Goal: Communication & Community: Answer question/provide support

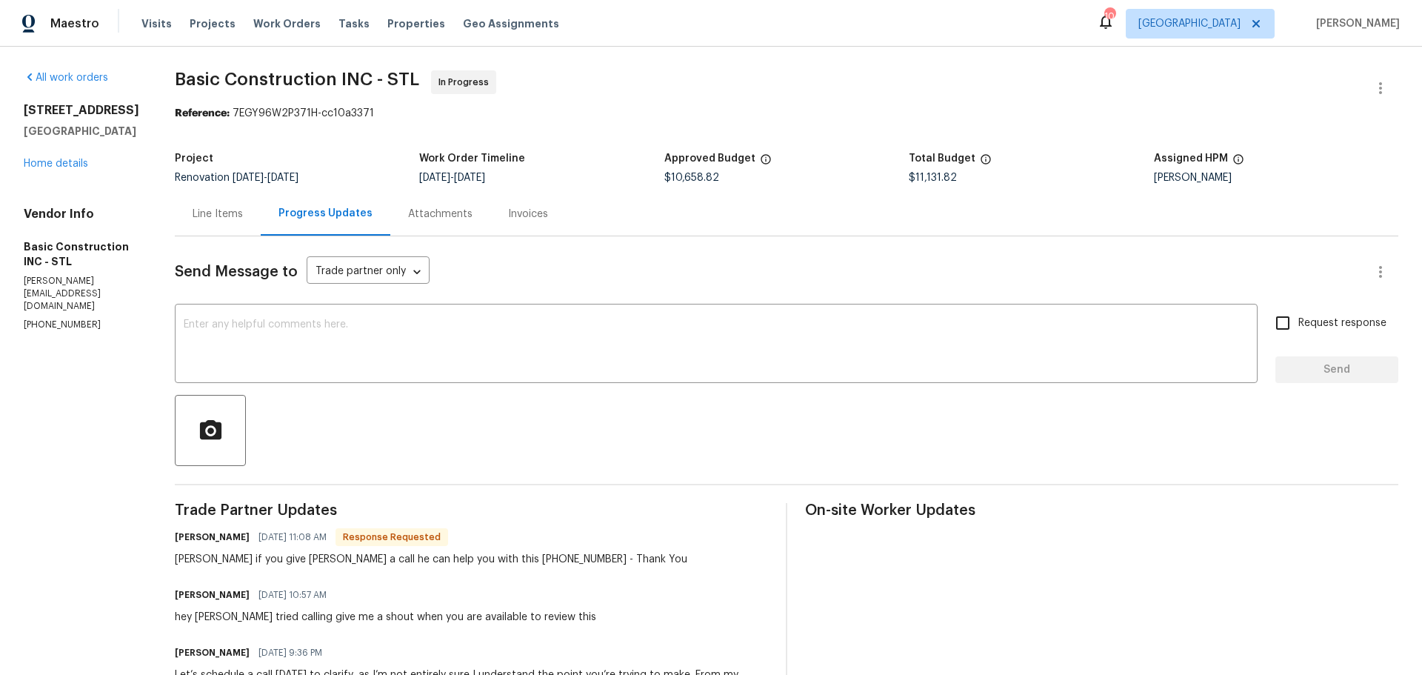
scroll to position [667, 0]
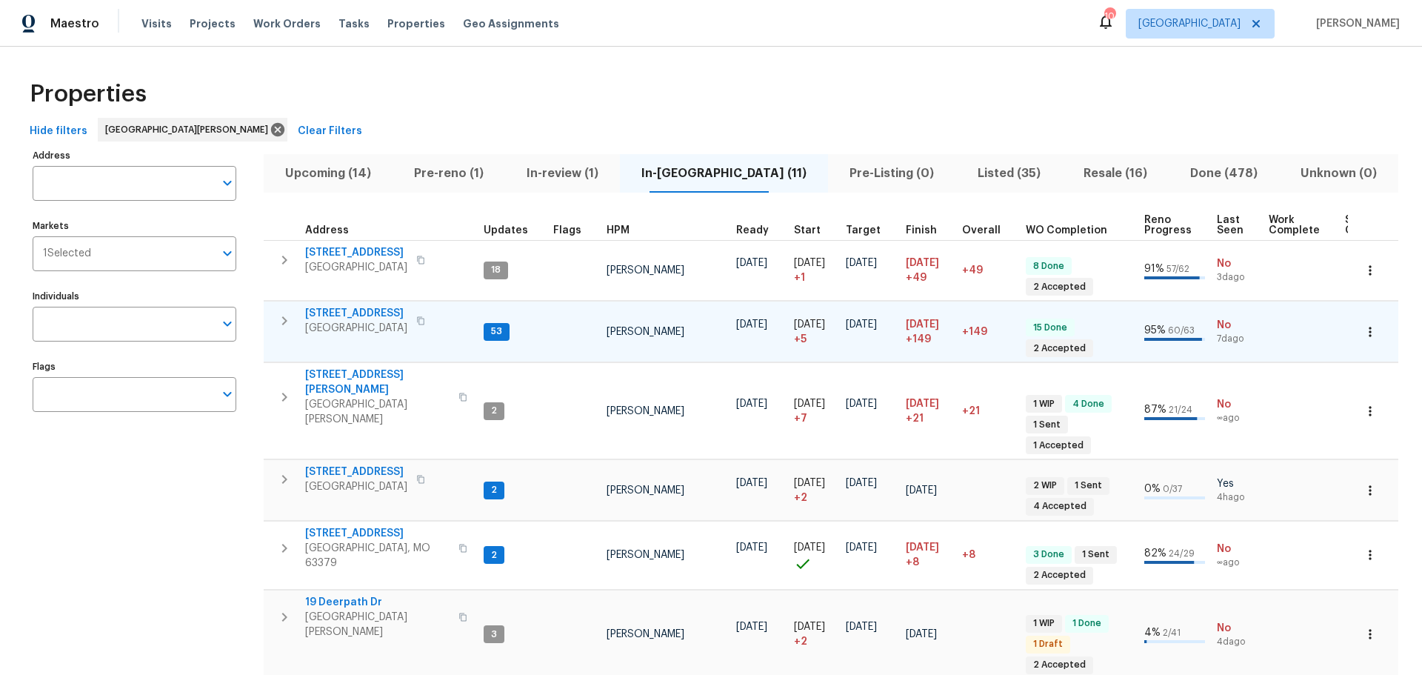
scroll to position [222, 0]
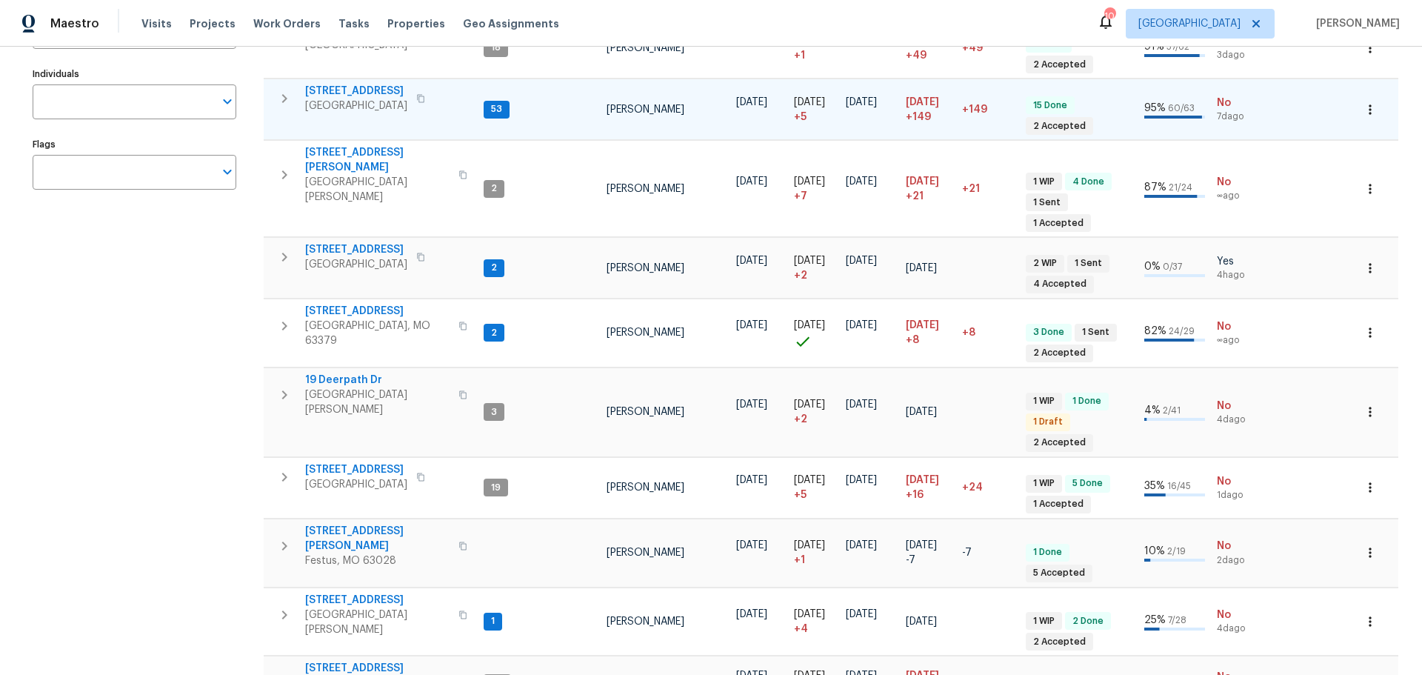
click at [330, 101] on span "[GEOGRAPHIC_DATA]" at bounding box center [356, 105] width 102 height 15
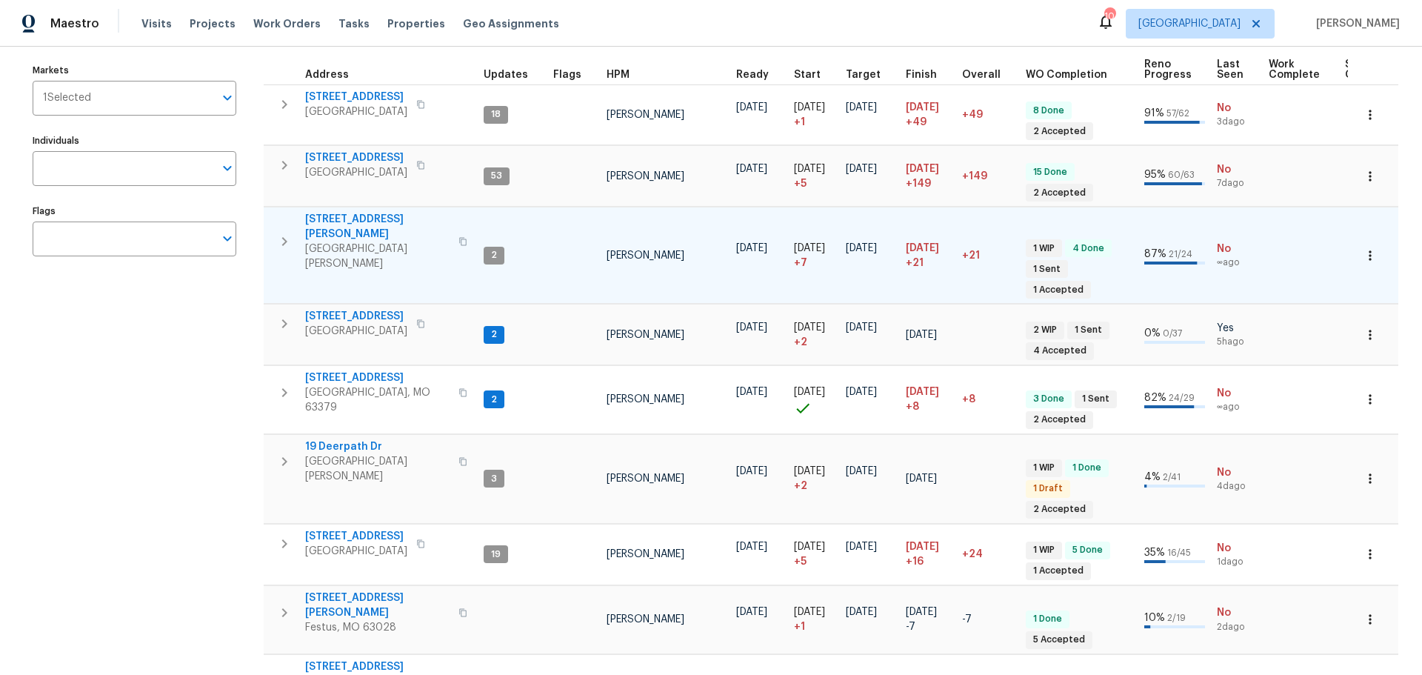
scroll to position [0, 0]
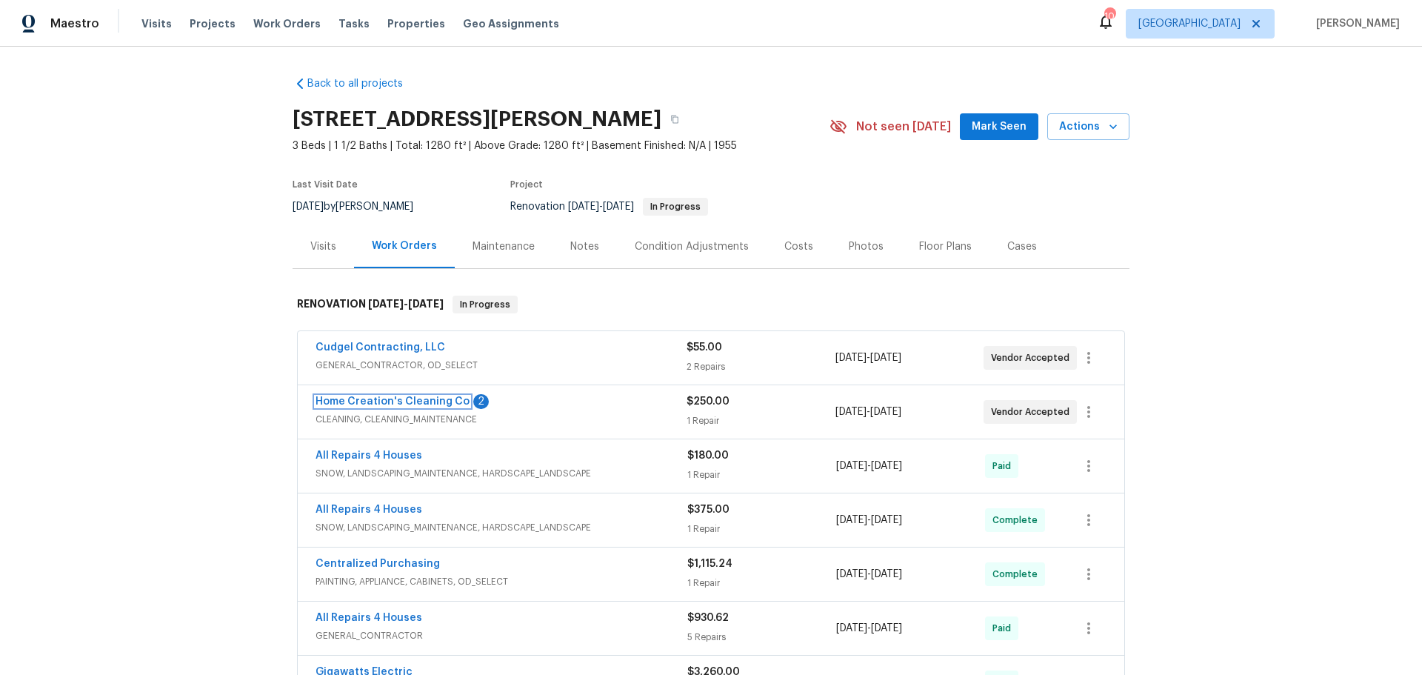
click at [420, 402] on link "Home Creation's Cleaning Co" at bounding box center [392, 401] width 154 height 10
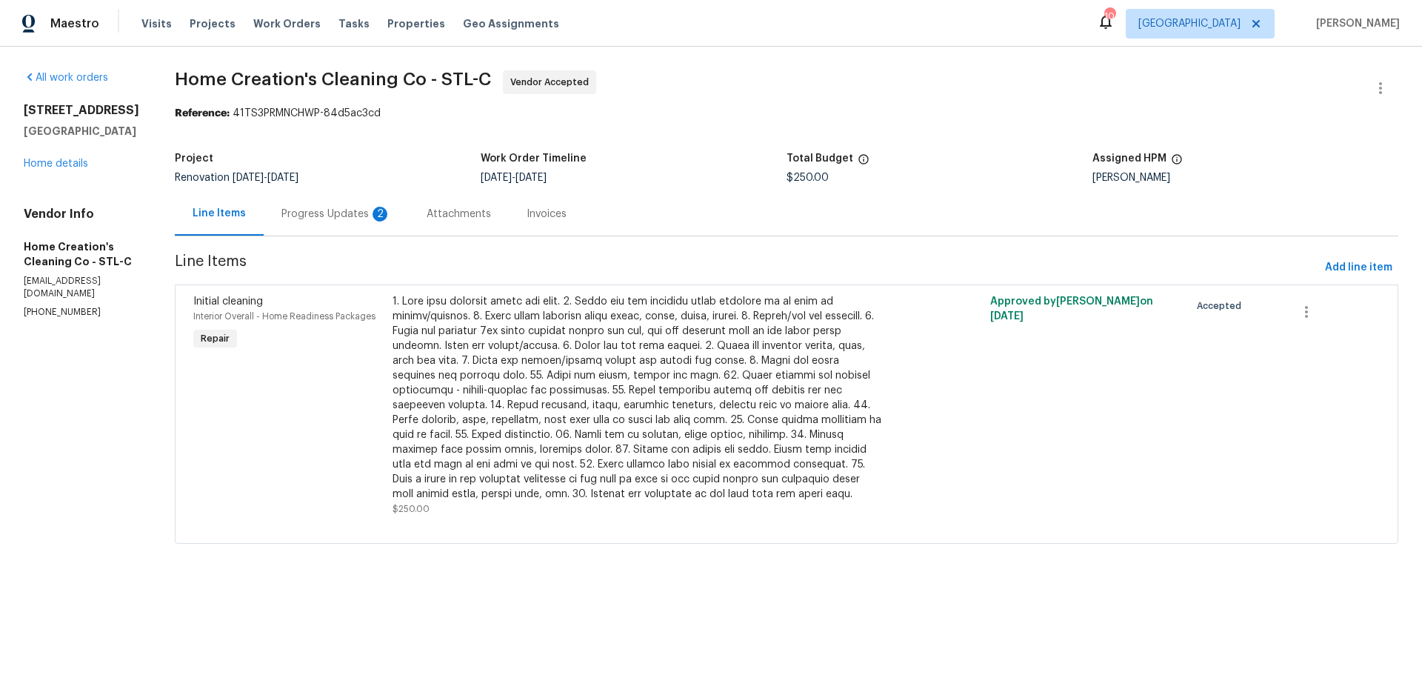
click at [337, 218] on div "Progress Updates 2" at bounding box center [336, 214] width 110 height 15
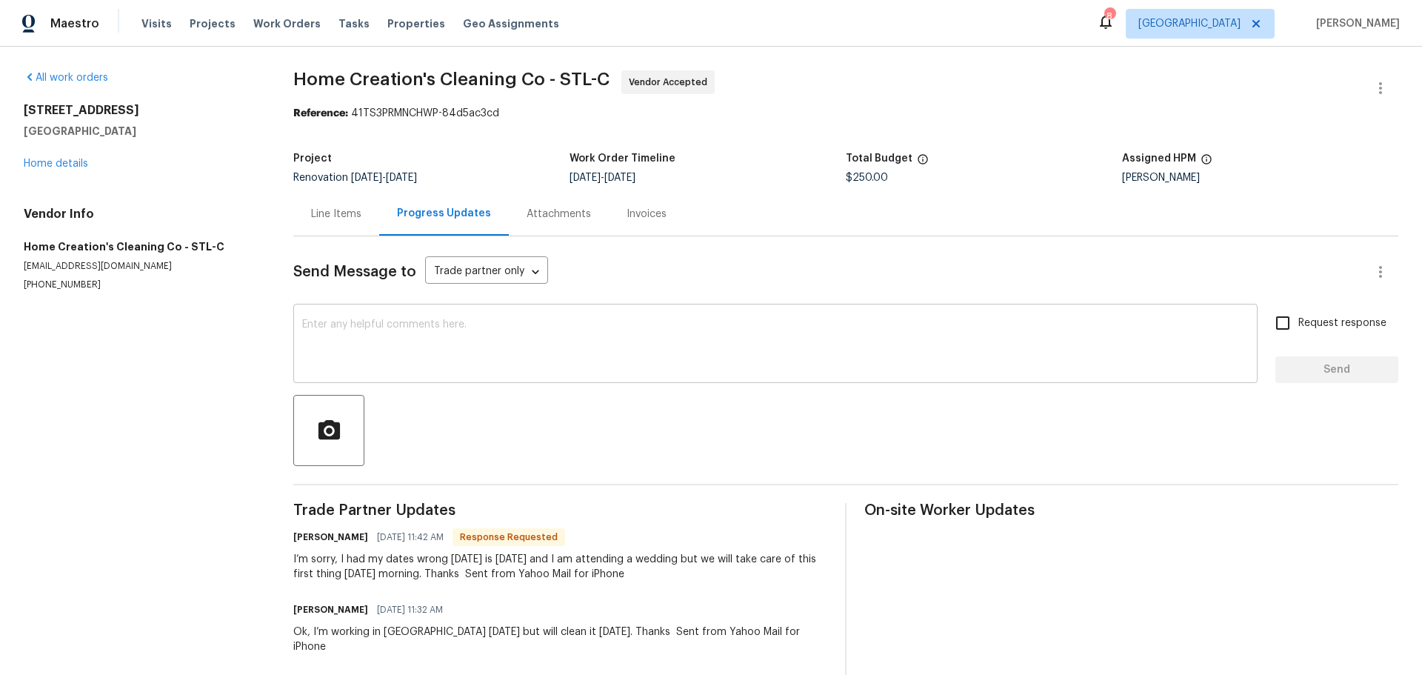
click at [443, 347] on textarea at bounding box center [775, 345] width 946 height 52
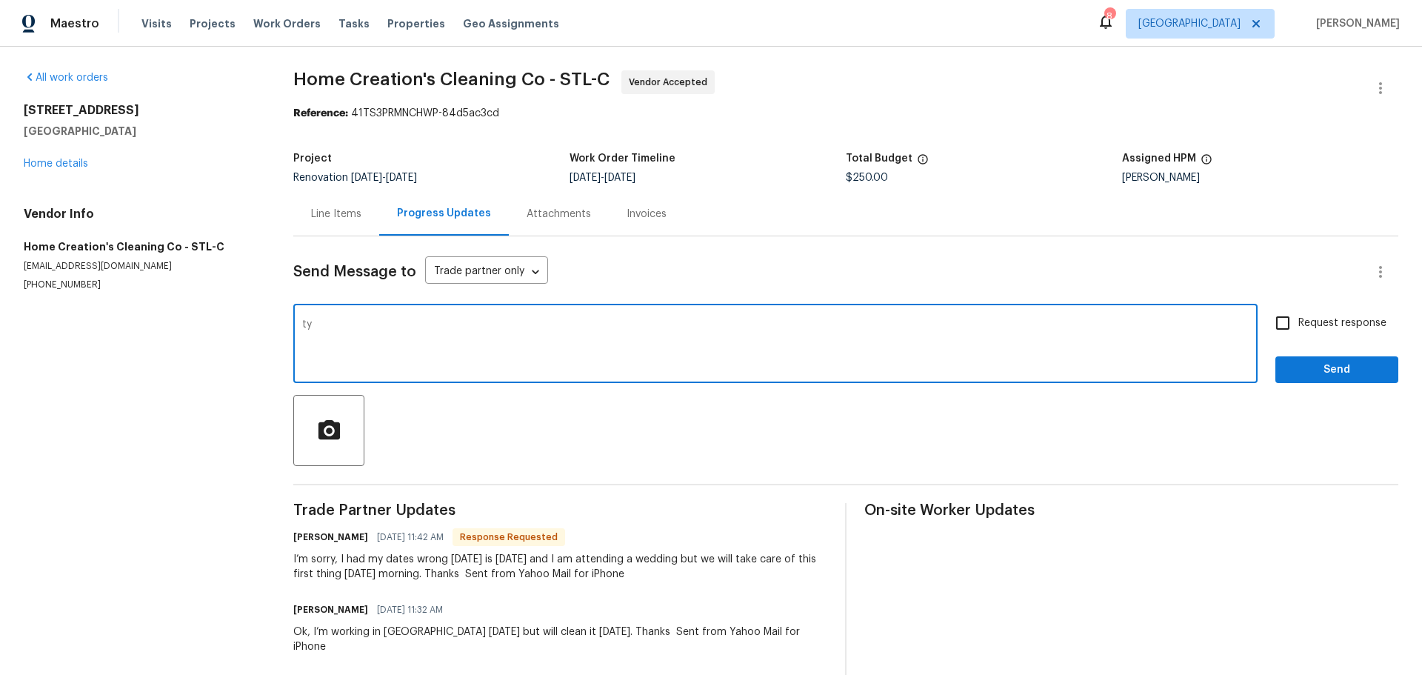
type textarea "ty"
click at [1327, 362] on span "Send" at bounding box center [1336, 370] width 99 height 19
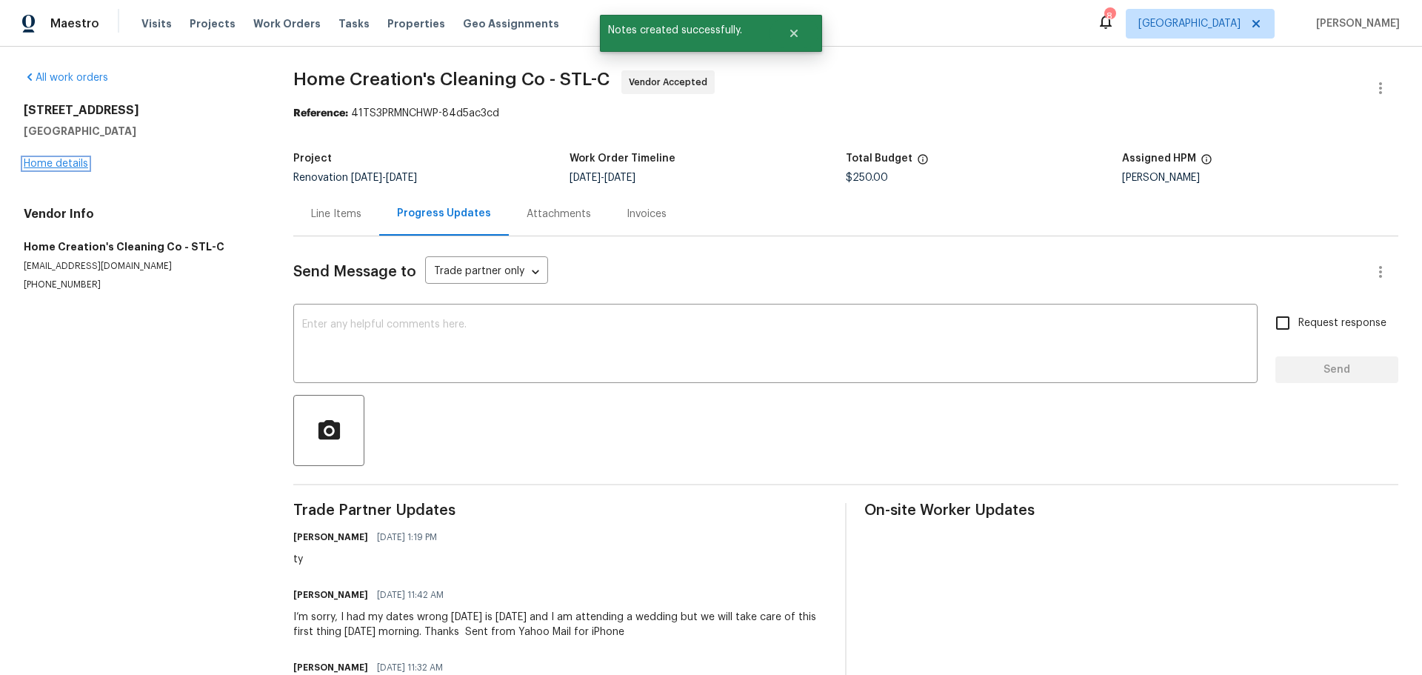
click at [44, 161] on link "Home details" at bounding box center [56, 163] width 64 height 10
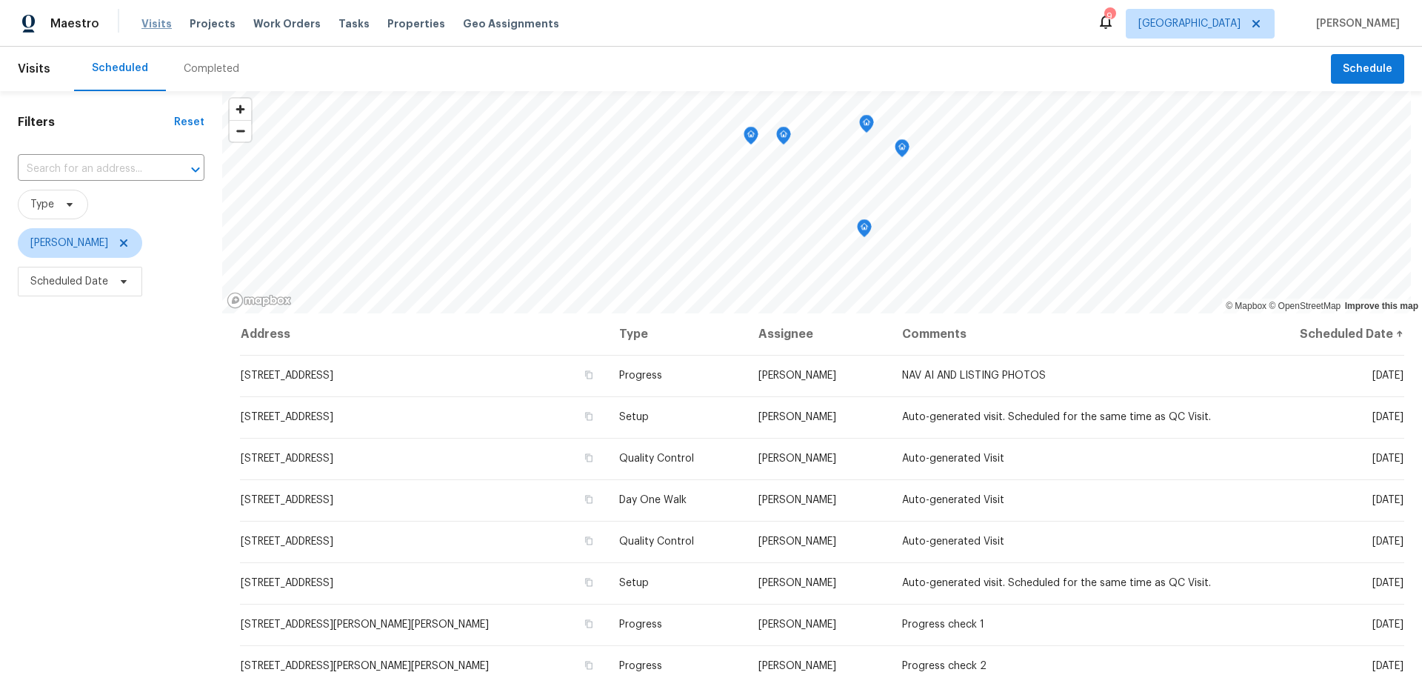
click at [151, 29] on span "Visits" at bounding box center [156, 23] width 30 height 15
click at [143, 26] on span "Visits" at bounding box center [156, 23] width 30 height 15
click at [123, 245] on span "[PERSON_NAME]" at bounding box center [80, 243] width 124 height 30
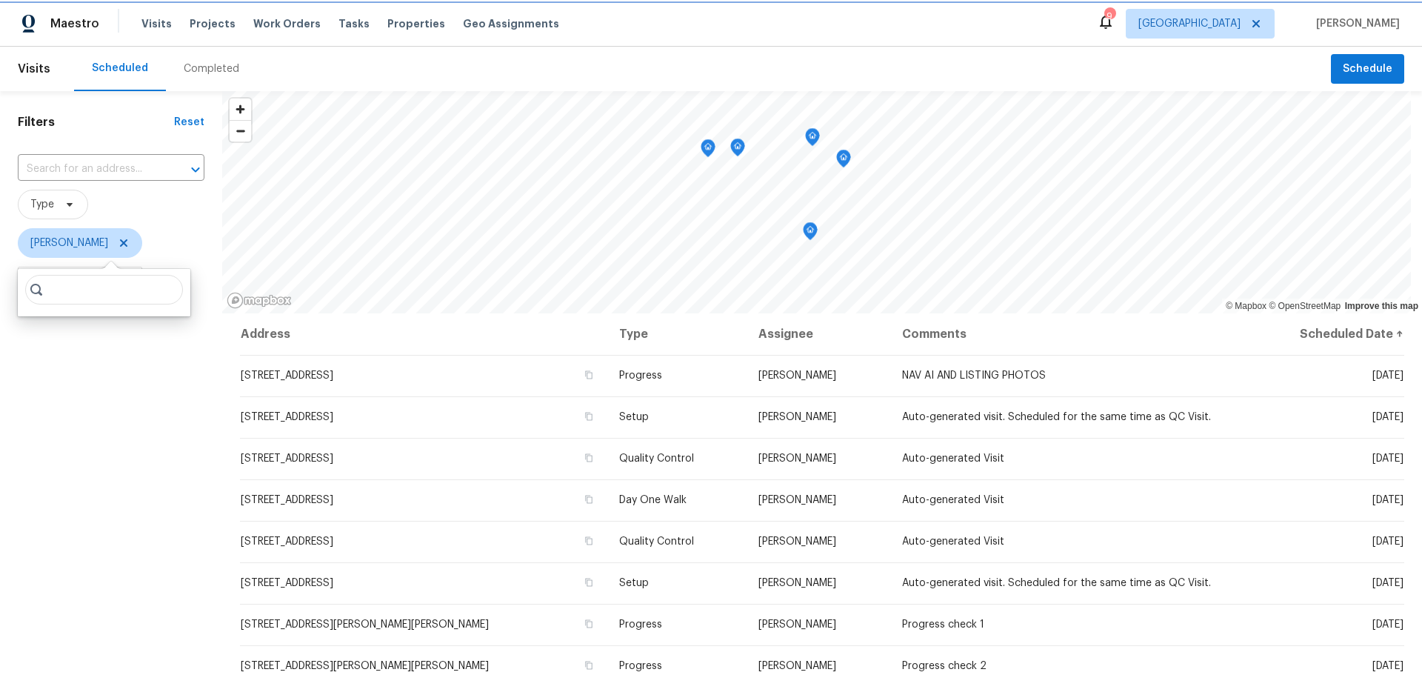
click at [120, 244] on icon at bounding box center [123, 242] width 7 height 7
